Goal: Book appointment/travel/reservation

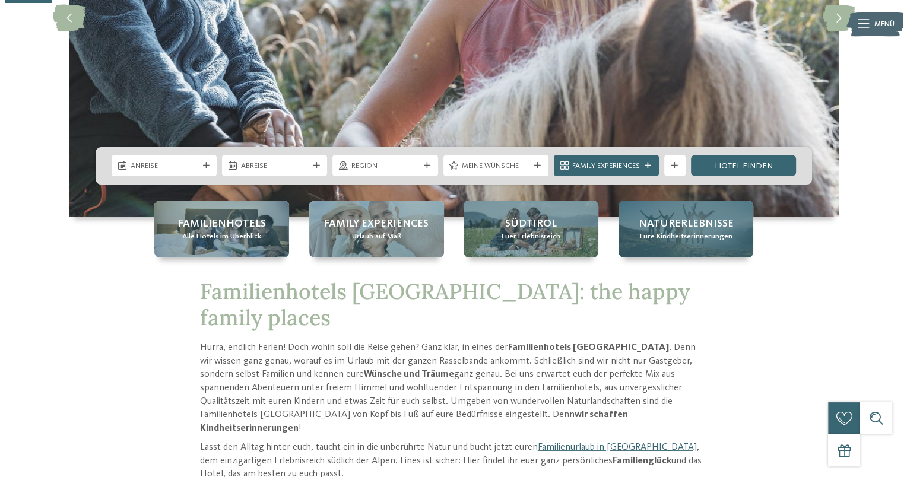
scroll to position [238, 0]
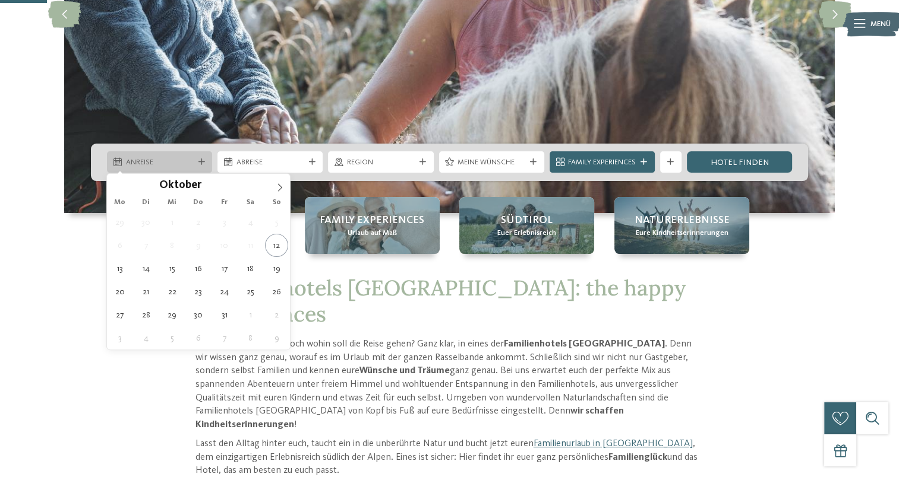
click at [152, 164] on span "Anreise" at bounding box center [160, 162] width 68 height 11
type div "18.10.2025"
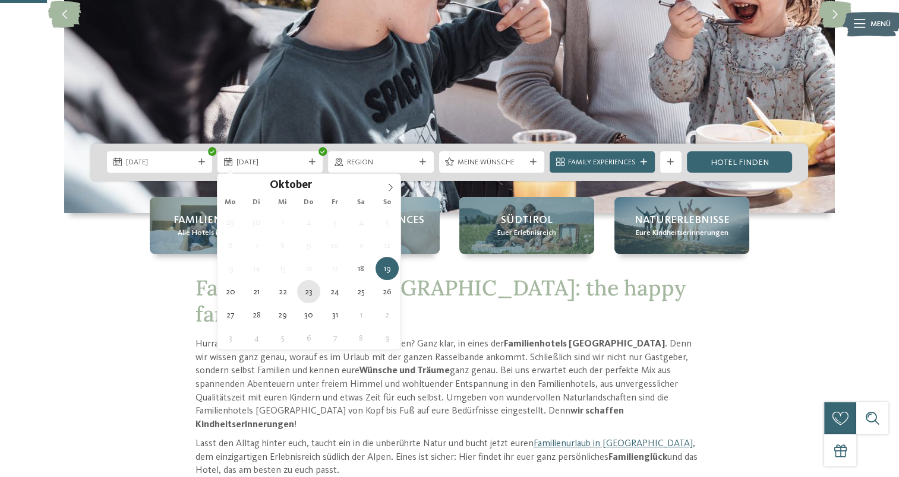
type div "23.10.2025"
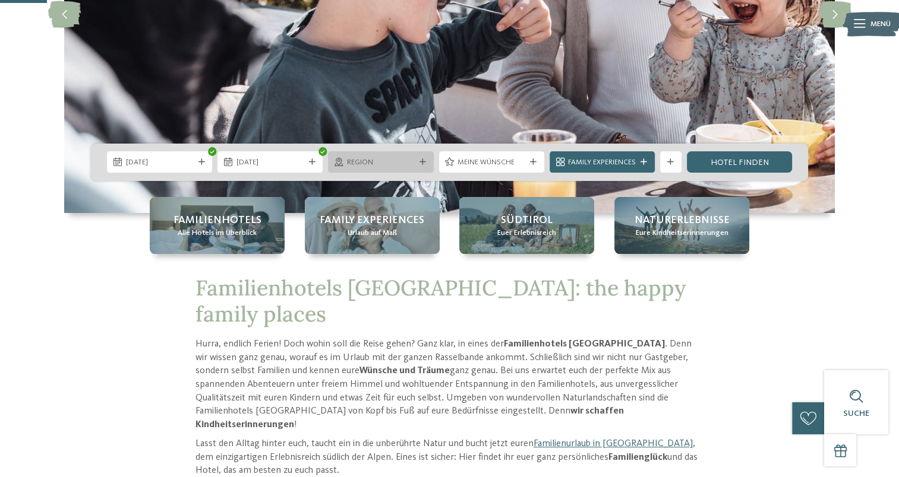
click at [370, 163] on span "Region" at bounding box center [381, 162] width 68 height 11
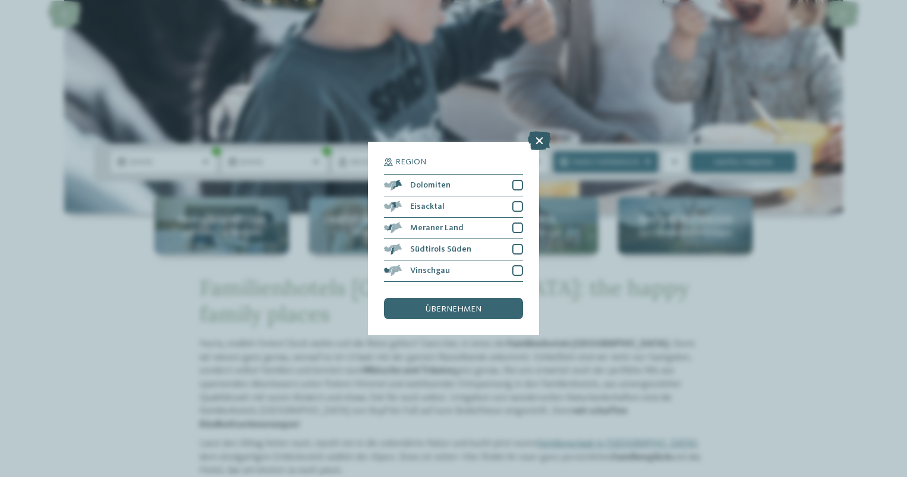
click at [542, 136] on icon at bounding box center [539, 140] width 23 height 19
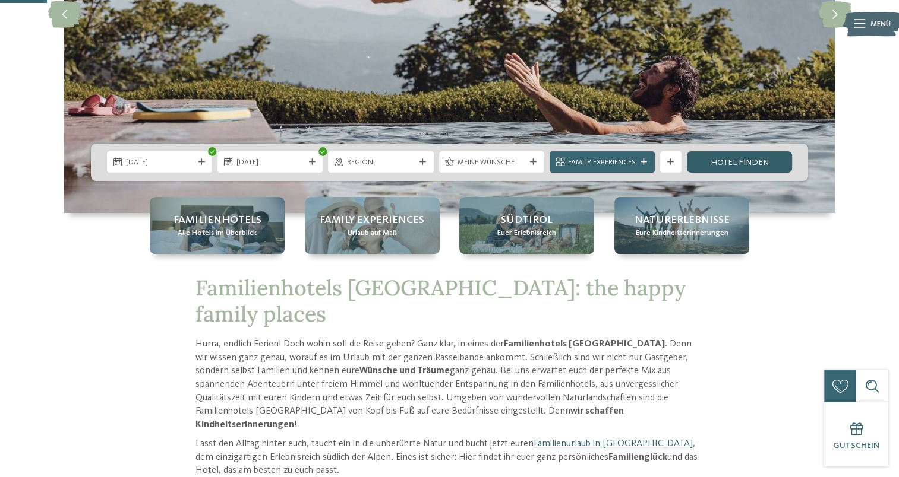
click at [731, 162] on link "Hotel finden" at bounding box center [739, 161] width 105 height 21
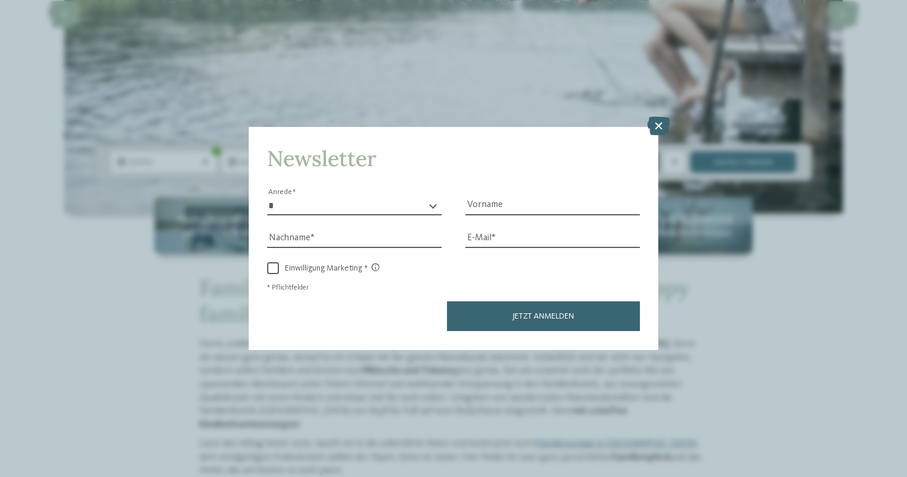
drag, startPoint x: 335, startPoint y: 135, endPoint x: 372, endPoint y: 156, distance: 42.8
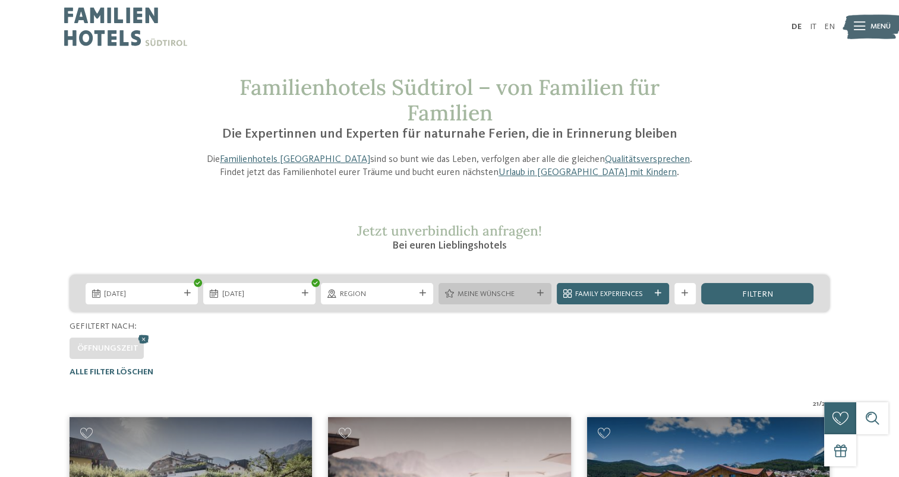
click at [489, 289] on span "Meine Wünsche" at bounding box center [494, 294] width 75 height 11
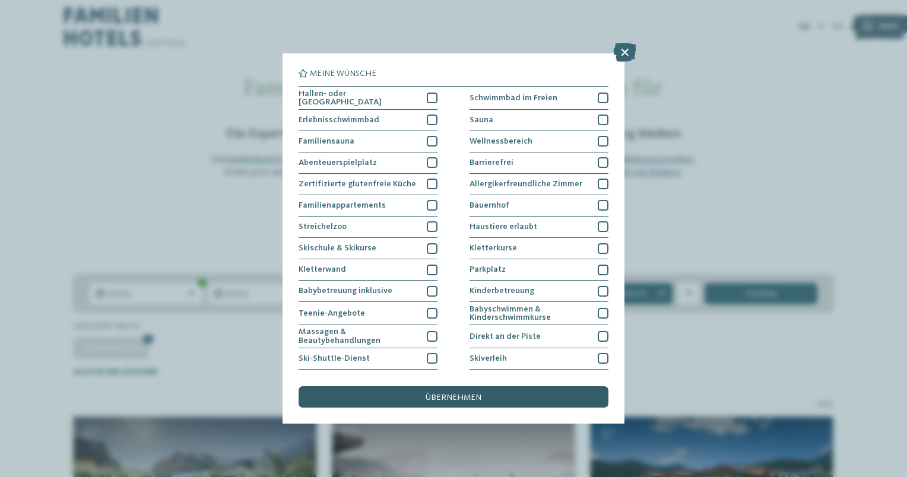
click at [490, 389] on div "übernehmen" at bounding box center [454, 397] width 310 height 21
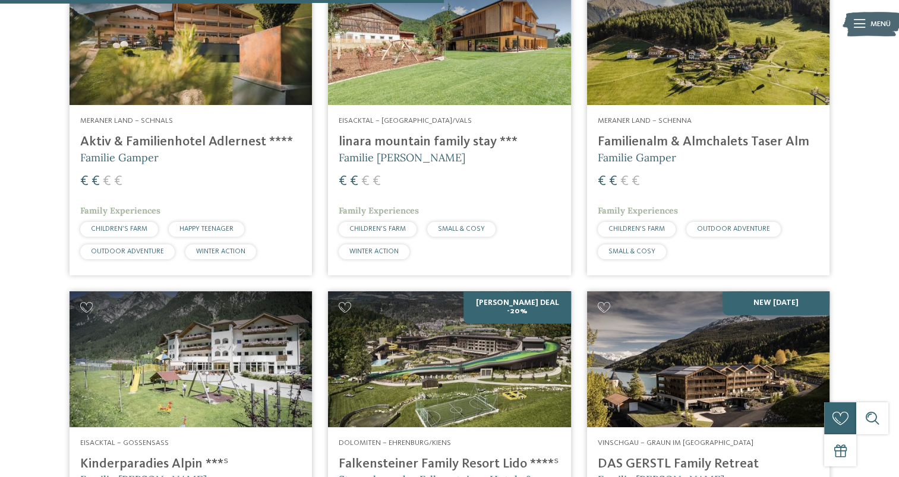
scroll to position [1472, 0]
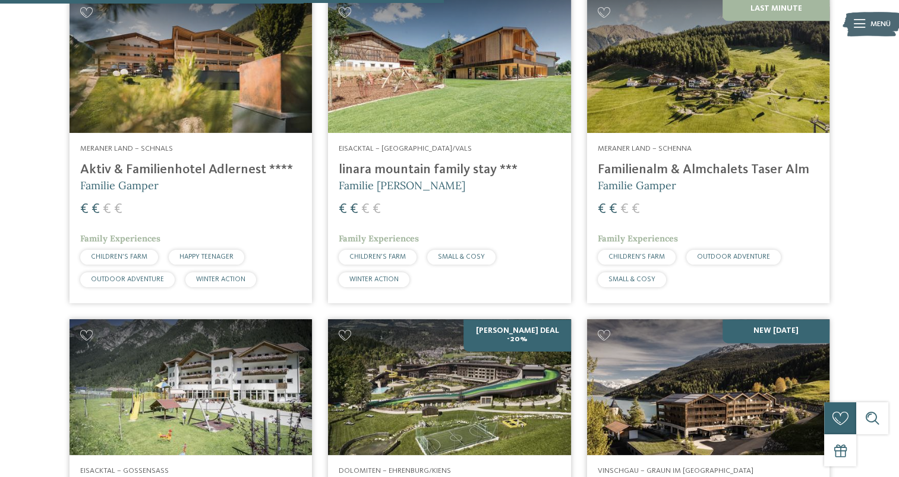
click at [703, 169] on h4 "Familienalm & Almchalets Taser Alm" at bounding box center [707, 170] width 221 height 16
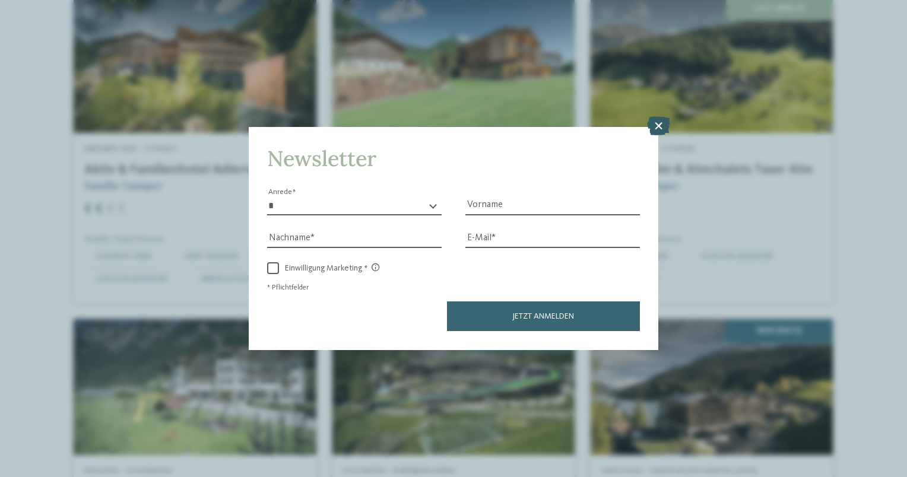
click at [649, 128] on icon at bounding box center [658, 126] width 23 height 19
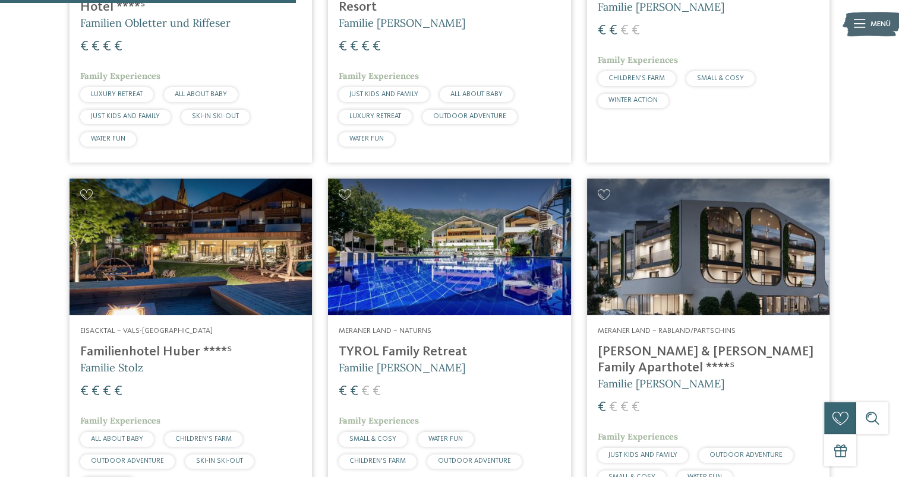
scroll to position [938, 0]
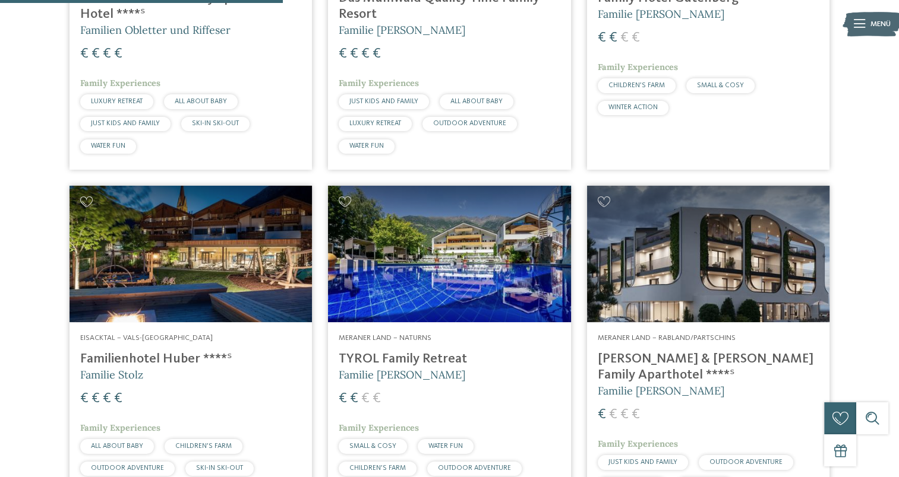
click at [269, 254] on img at bounding box center [190, 254] width 242 height 137
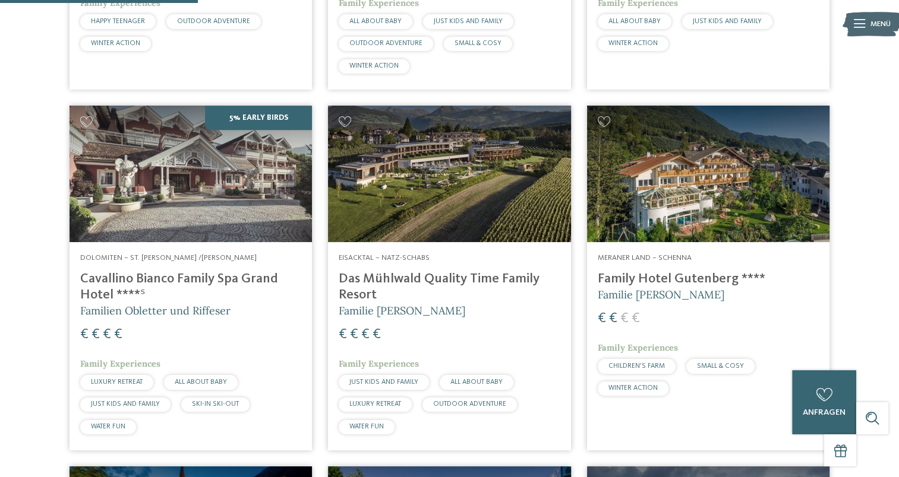
scroll to position [641, 0]
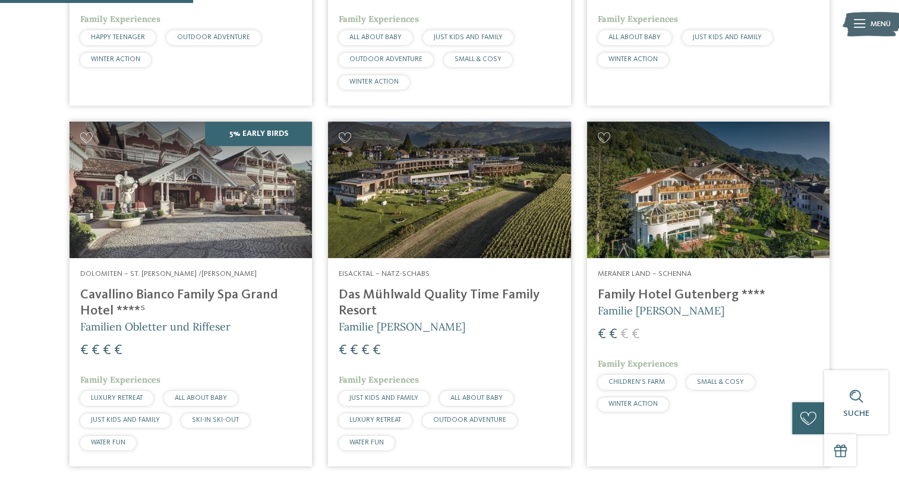
click at [217, 188] on img at bounding box center [190, 190] width 242 height 137
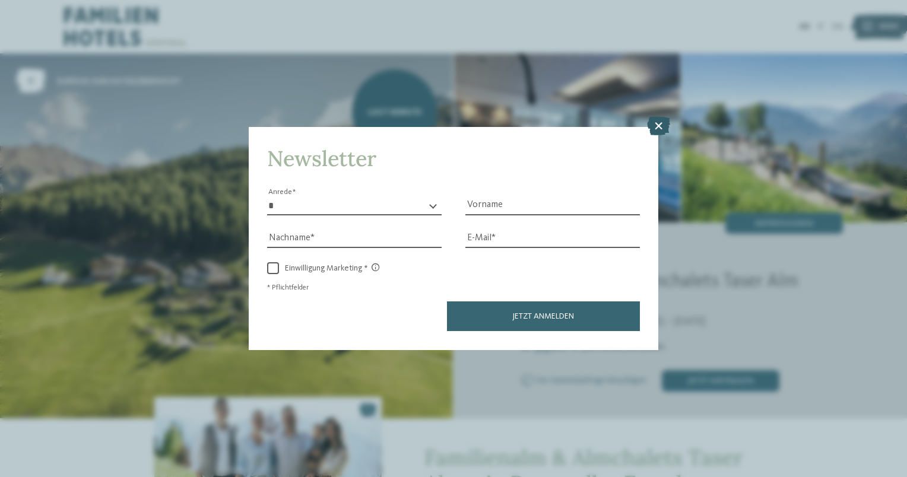
click at [659, 124] on icon at bounding box center [658, 126] width 23 height 19
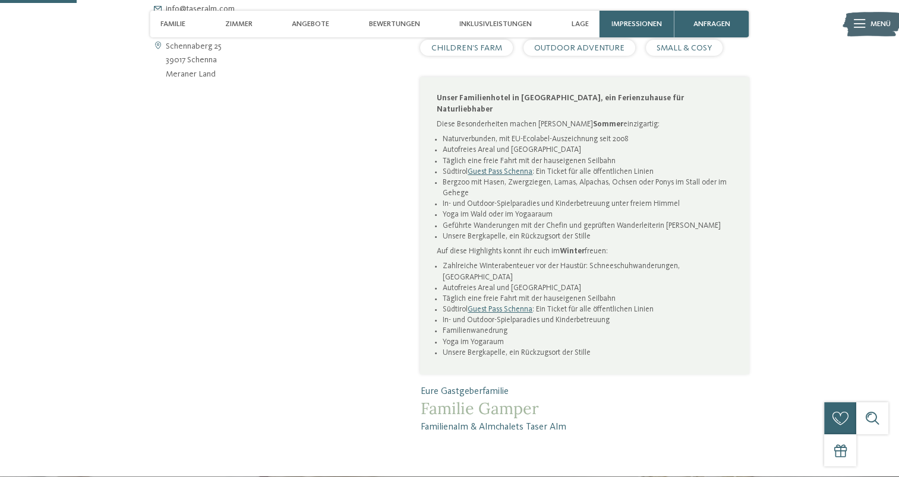
scroll to position [594, 0]
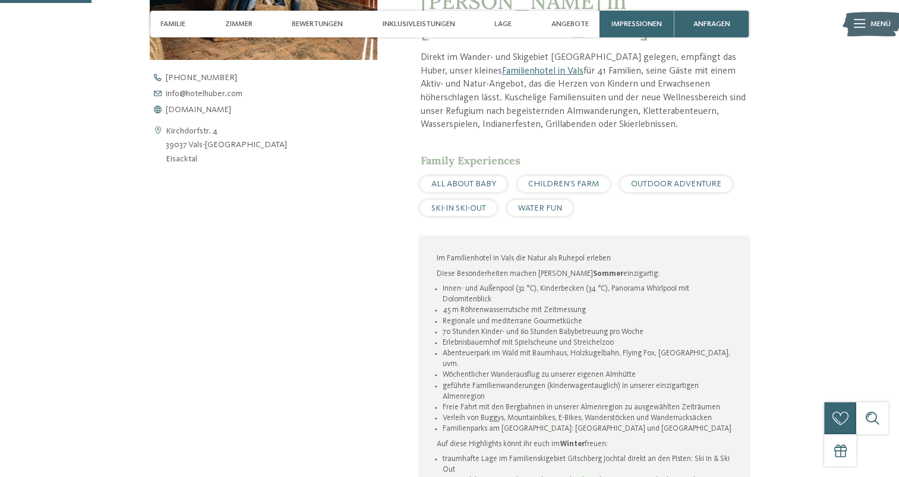
scroll to position [534, 0]
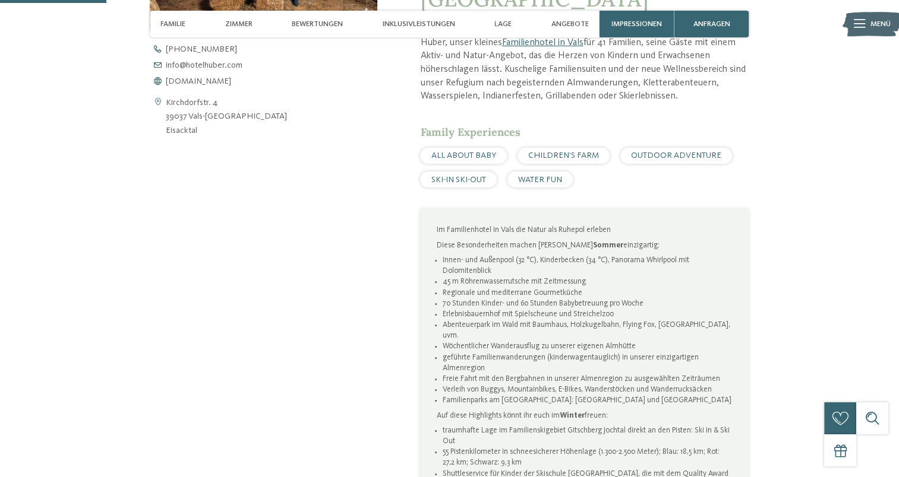
drag, startPoint x: 274, startPoint y: 263, endPoint x: 276, endPoint y: 255, distance: 8.5
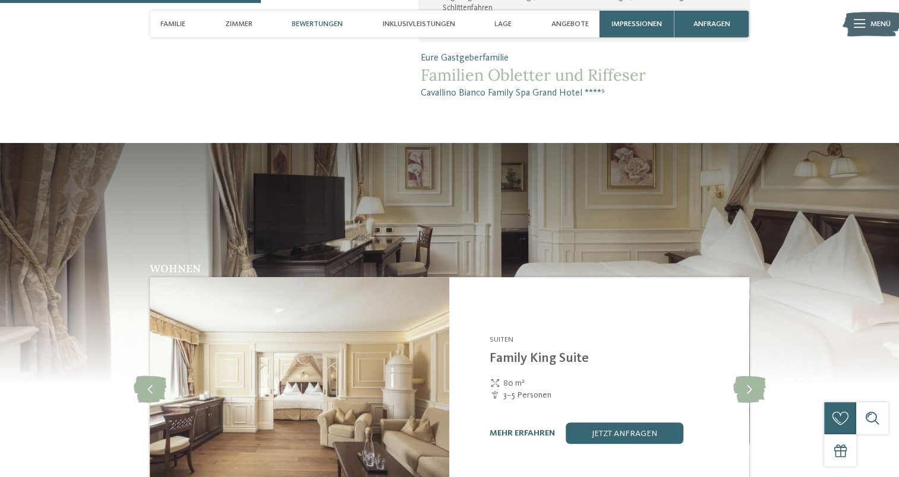
scroll to position [1128, 0]
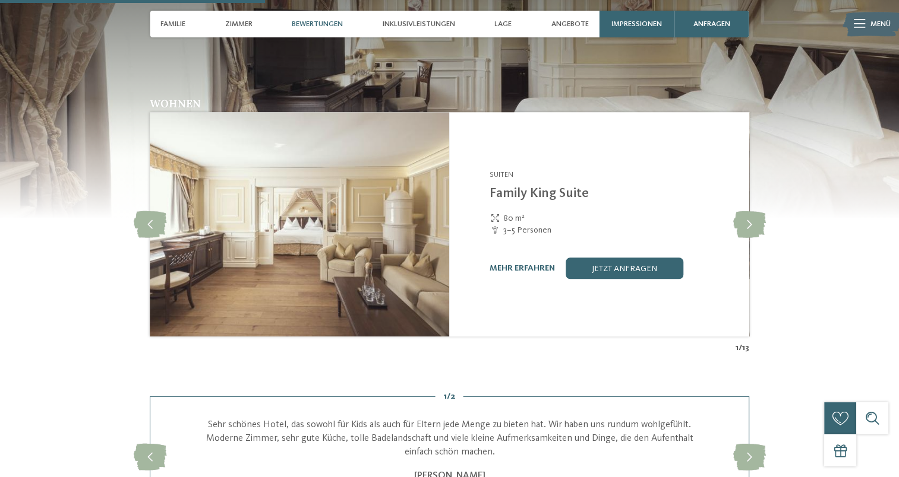
drag, startPoint x: 304, startPoint y: 217, endPoint x: 306, endPoint y: 209, distance: 7.9
